Goal: Complete application form

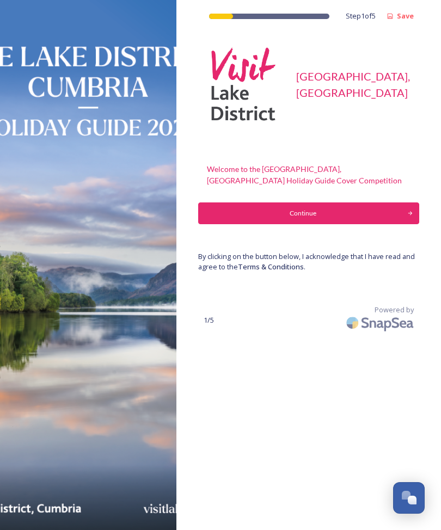
click at [297, 212] on div "Continue" at bounding box center [303, 214] width 198 height 10
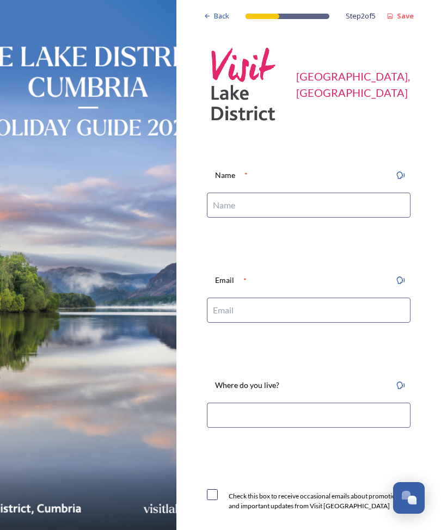
click at [247, 202] on input at bounding box center [309, 205] width 204 height 25
type input "[PERSON_NAME]"
click at [253, 316] on input at bounding box center [309, 310] width 204 height 25
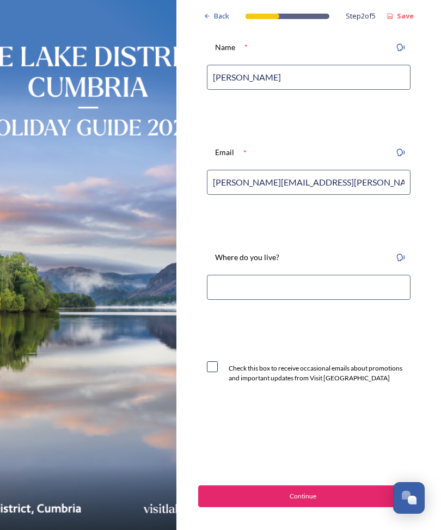
scroll to position [127, 0]
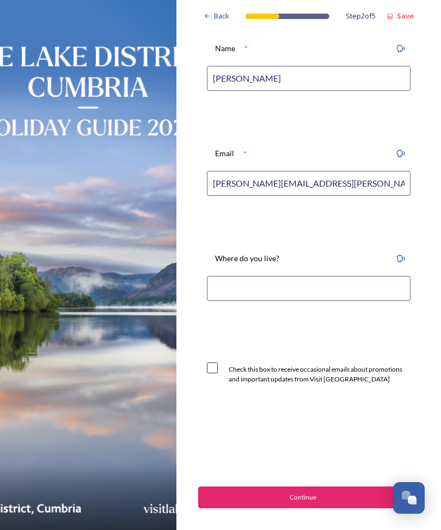
type input "[PERSON_NAME][EMAIL_ADDRESS][PERSON_NAME][DOMAIN_NAME]"
click at [315, 286] on input at bounding box center [309, 288] width 204 height 25
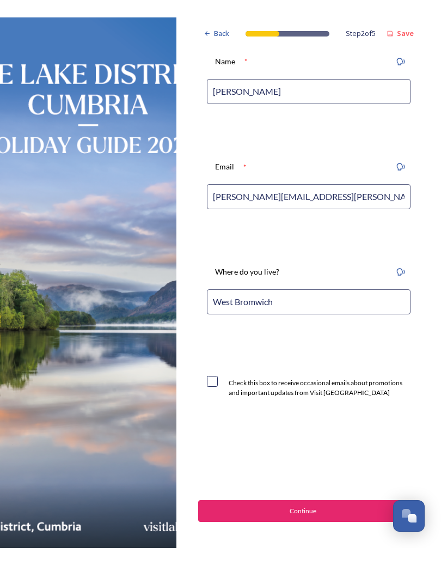
scroll to position [130, 0]
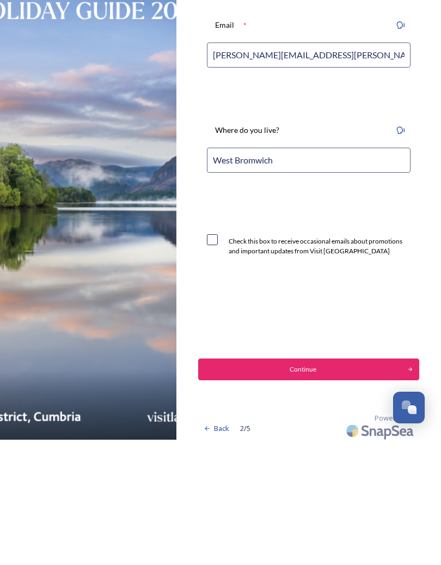
type input "West Bromwich"
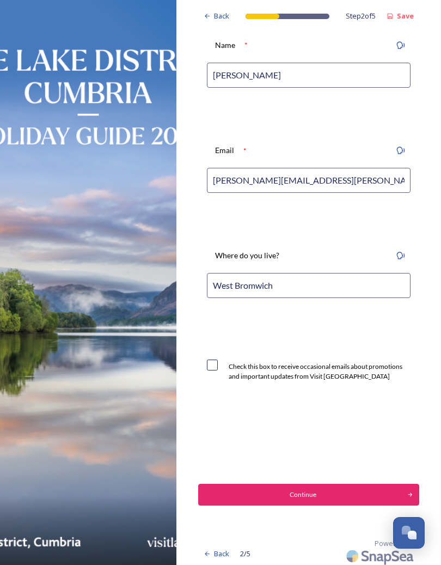
click at [302, 491] on div "Continue" at bounding box center [303, 495] width 198 height 10
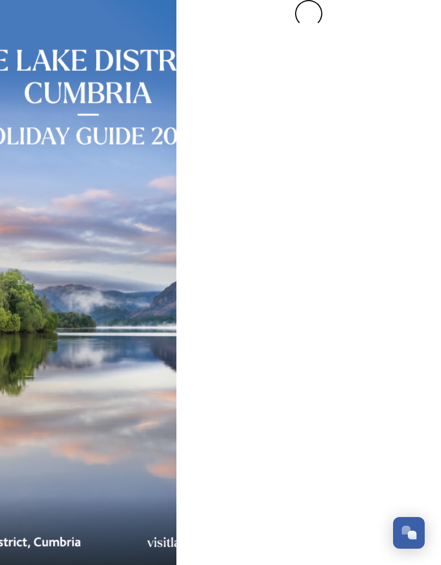
scroll to position [0, 0]
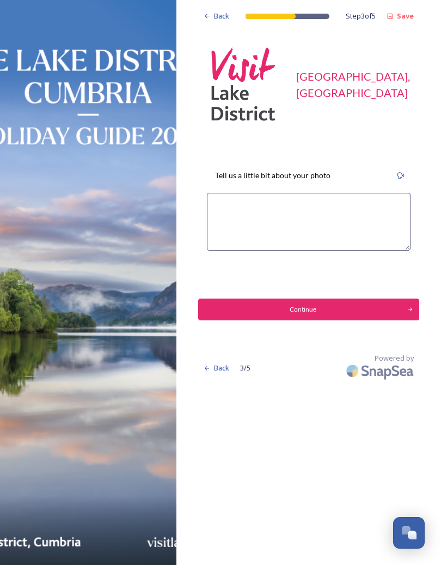
click at [222, 203] on textarea at bounding box center [309, 222] width 204 height 58
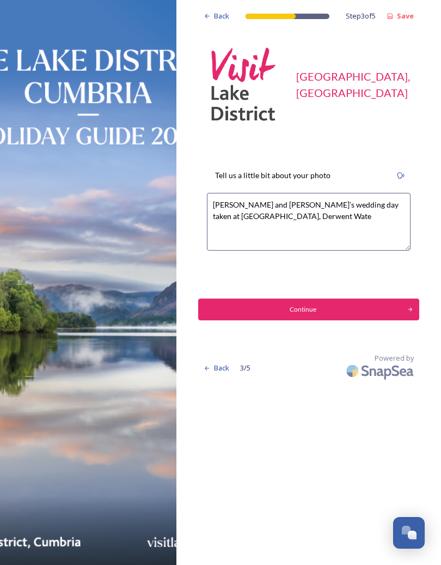
type textarea "[PERSON_NAME] and [PERSON_NAME]’s wedding day taken at [GEOGRAPHIC_DATA], Derwe…"
click at [313, 304] on div "Continue" at bounding box center [303, 309] width 198 height 10
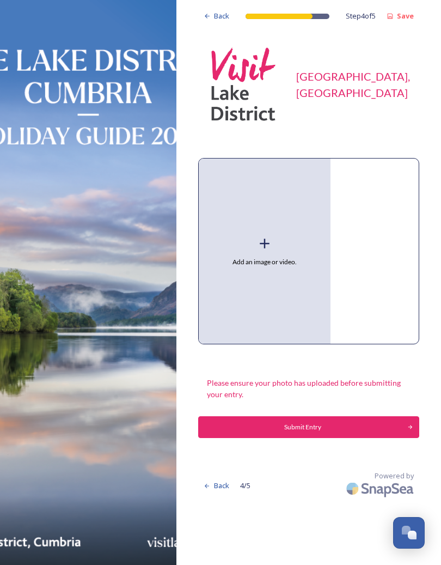
click at [266, 264] on span "Add an image or video." at bounding box center [265, 262] width 64 height 10
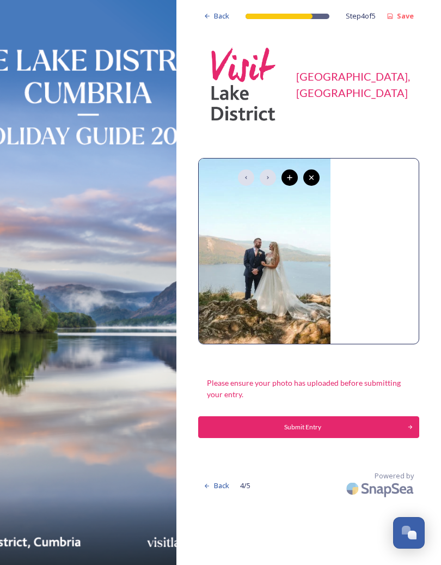
click at [303, 425] on div "Submit Entry" at bounding box center [303, 427] width 198 height 10
